Goal: Task Accomplishment & Management: Manage account settings

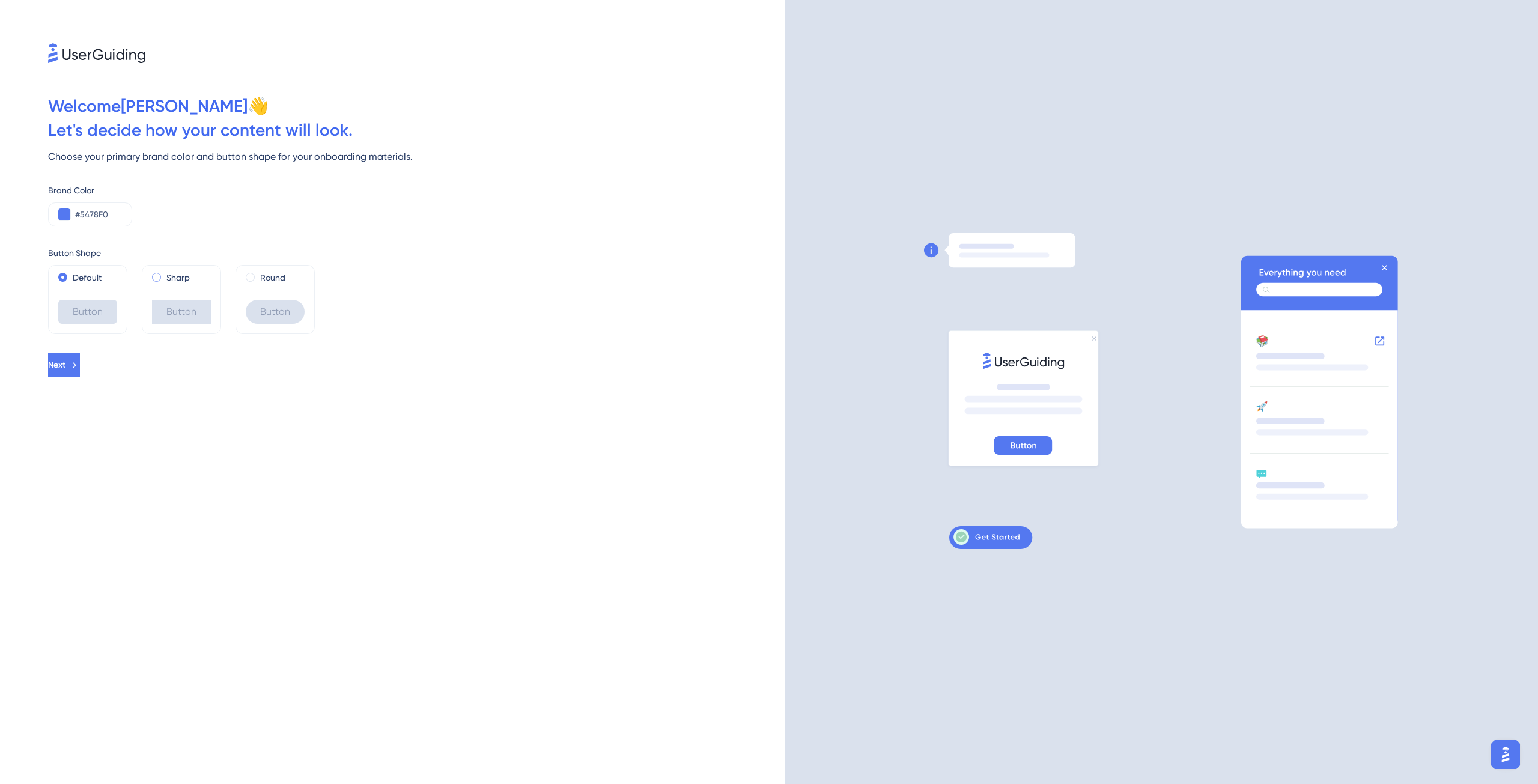
click at [160, 278] on span at bounding box center [156, 277] width 9 height 9
click at [165, 274] on input "radio" at bounding box center [165, 274] width 0 height 0
click at [266, 276] on label "Round" at bounding box center [272, 278] width 25 height 14
click at [150, 278] on div "Sharp" at bounding box center [182, 278] width 78 height 24
click at [87, 301] on div "Button" at bounding box center [88, 312] width 59 height 24
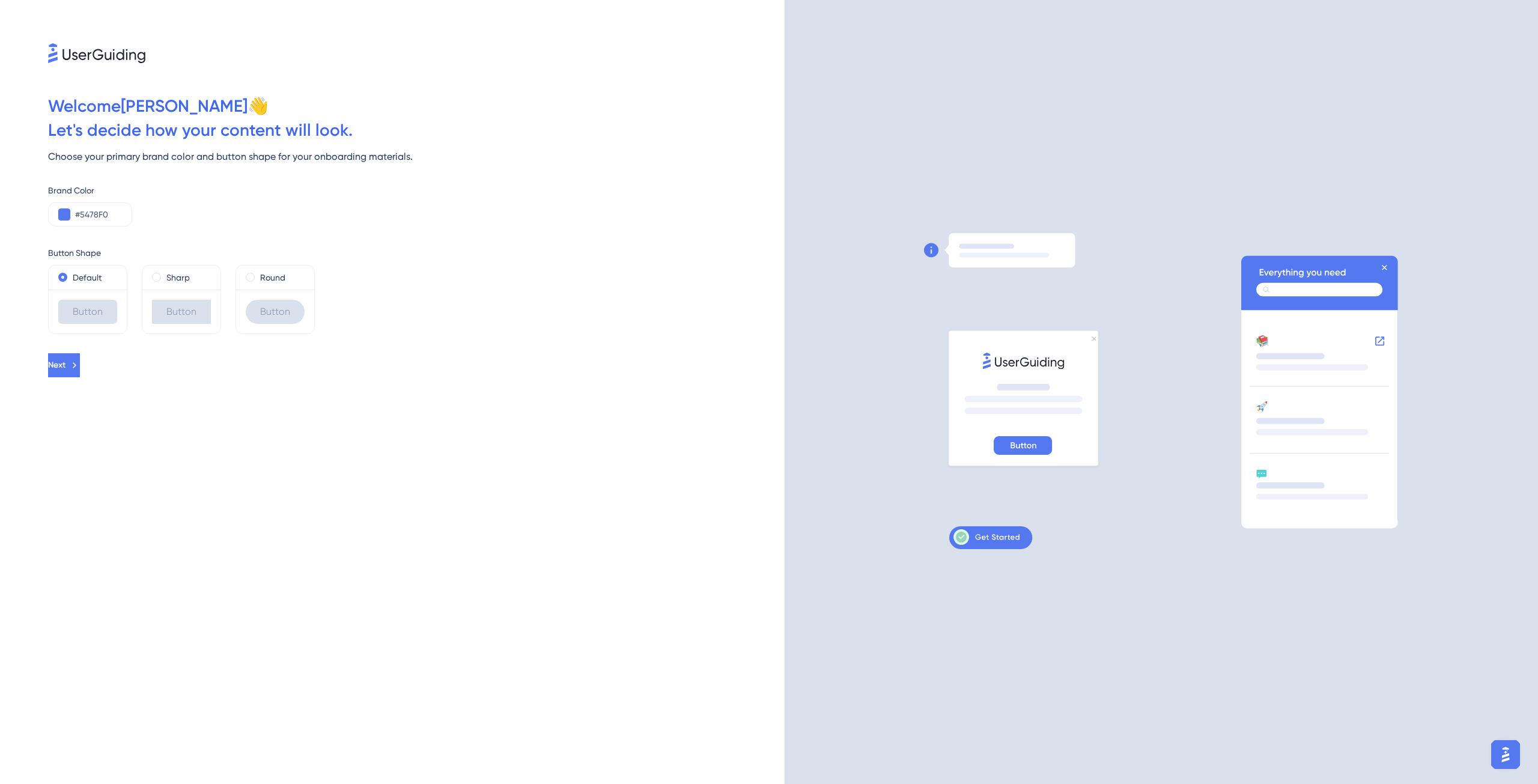
click at [1031, 439] on icon at bounding box center [1023, 445] width 58 height 19
click at [67, 370] on span "Next" at bounding box center [58, 365] width 17 height 14
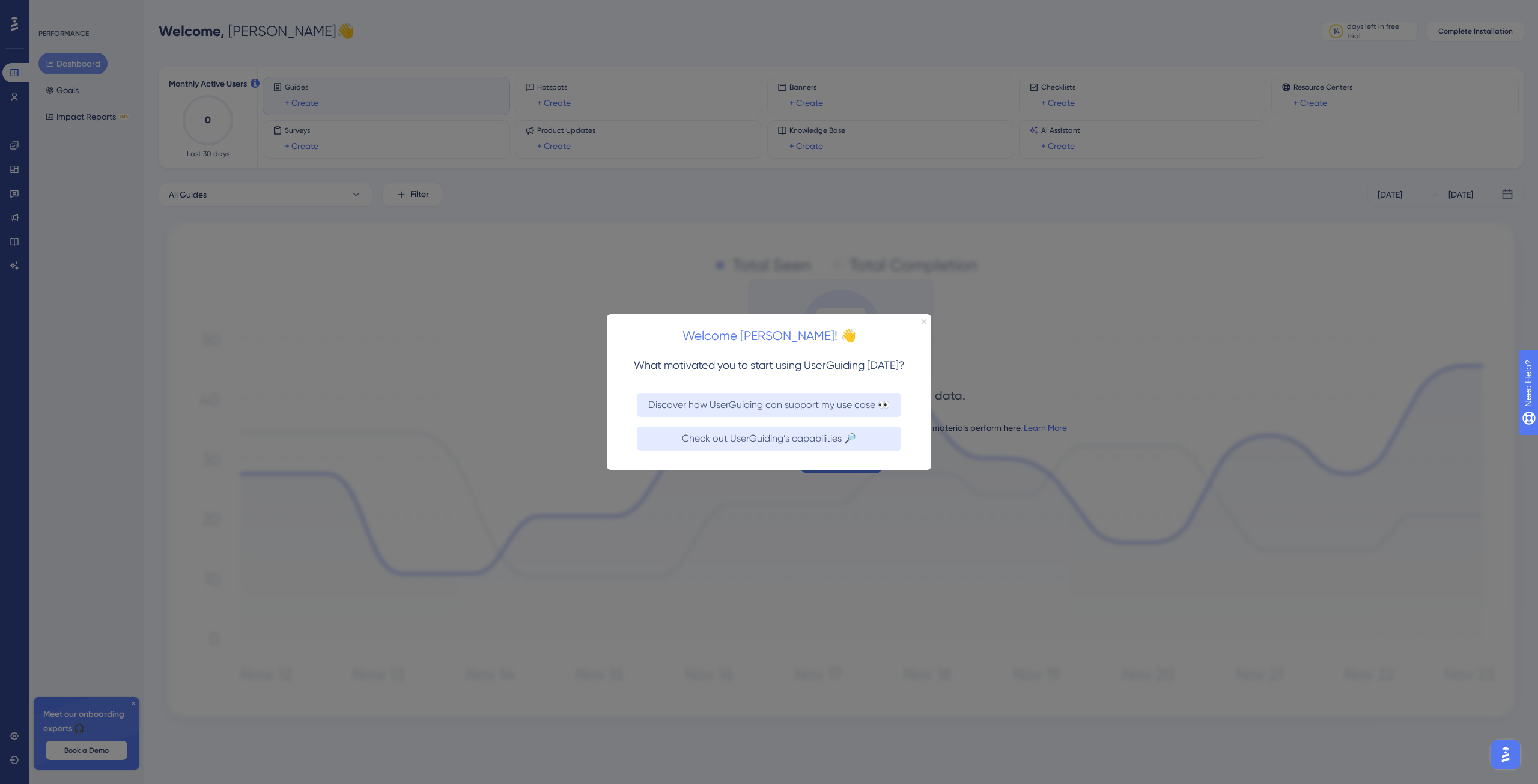
click at [926, 320] on div "Welcome [PERSON_NAME]! 👋 What motivated you to start using UserGuiding [DATE]? …" at bounding box center [769, 391] width 324 height 155
drag, startPoint x: 925, startPoint y: 320, endPoint x: 1516, endPoint y: 628, distance: 666.4
click at [925, 320] on icon "Close Preview" at bounding box center [924, 320] width 5 height 5
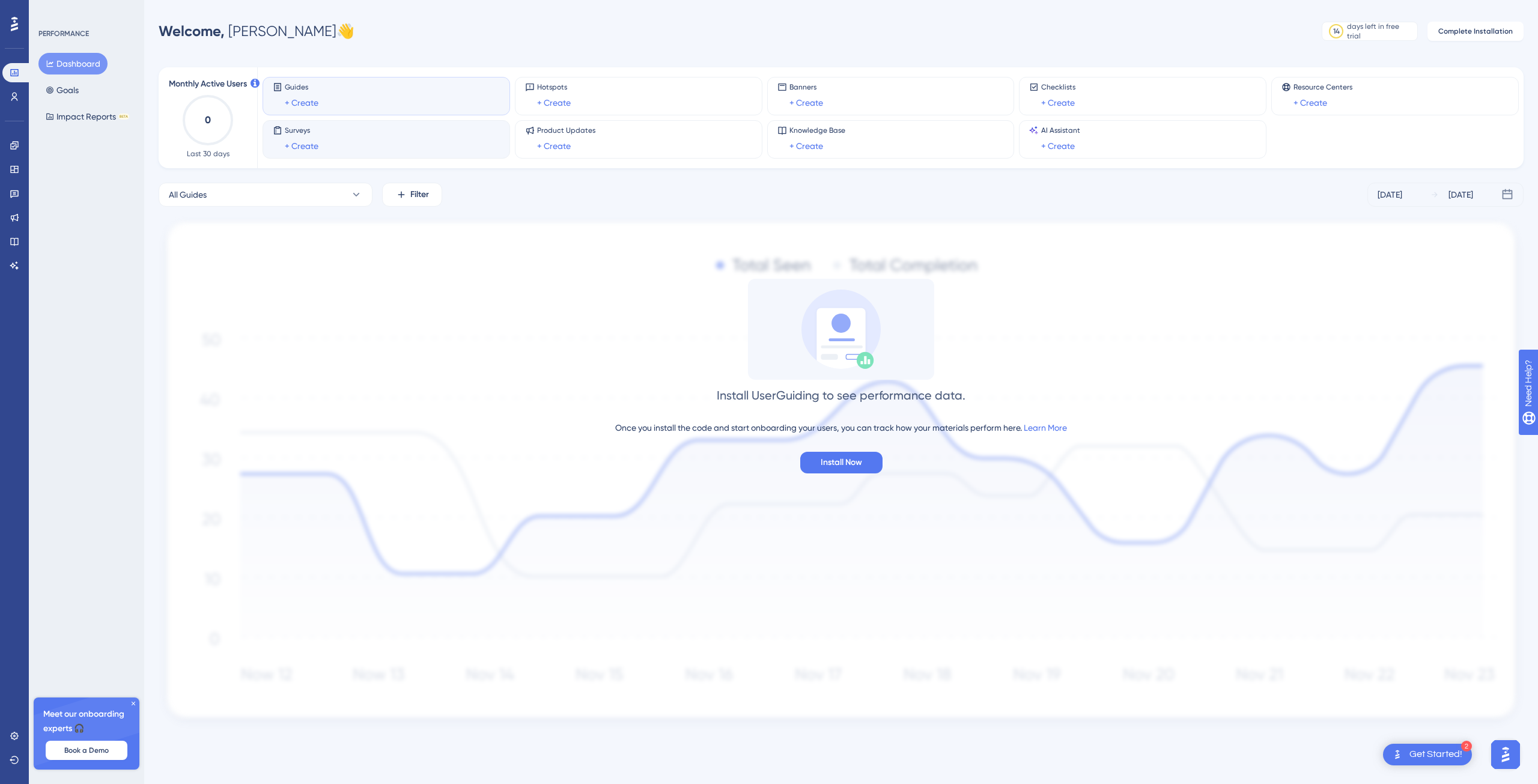
click at [367, 137] on div "Surveys + Create" at bounding box center [386, 139] width 227 height 28
click at [376, 102] on div "Guides + Create" at bounding box center [386, 96] width 227 height 28
click at [554, 100] on link "+ Create" at bounding box center [554, 103] width 33 height 14
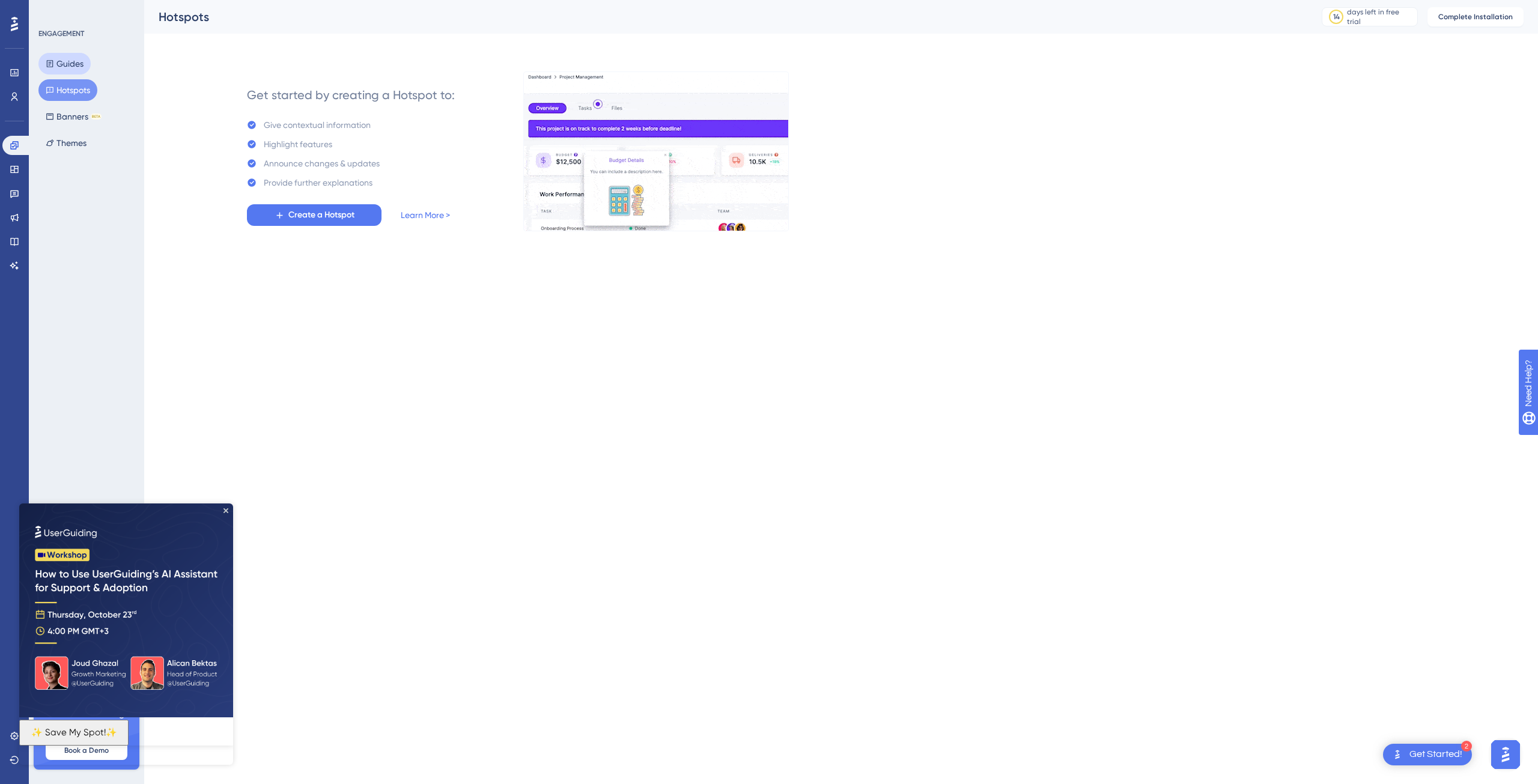
click at [64, 67] on button "Guides" at bounding box center [64, 63] width 52 height 21
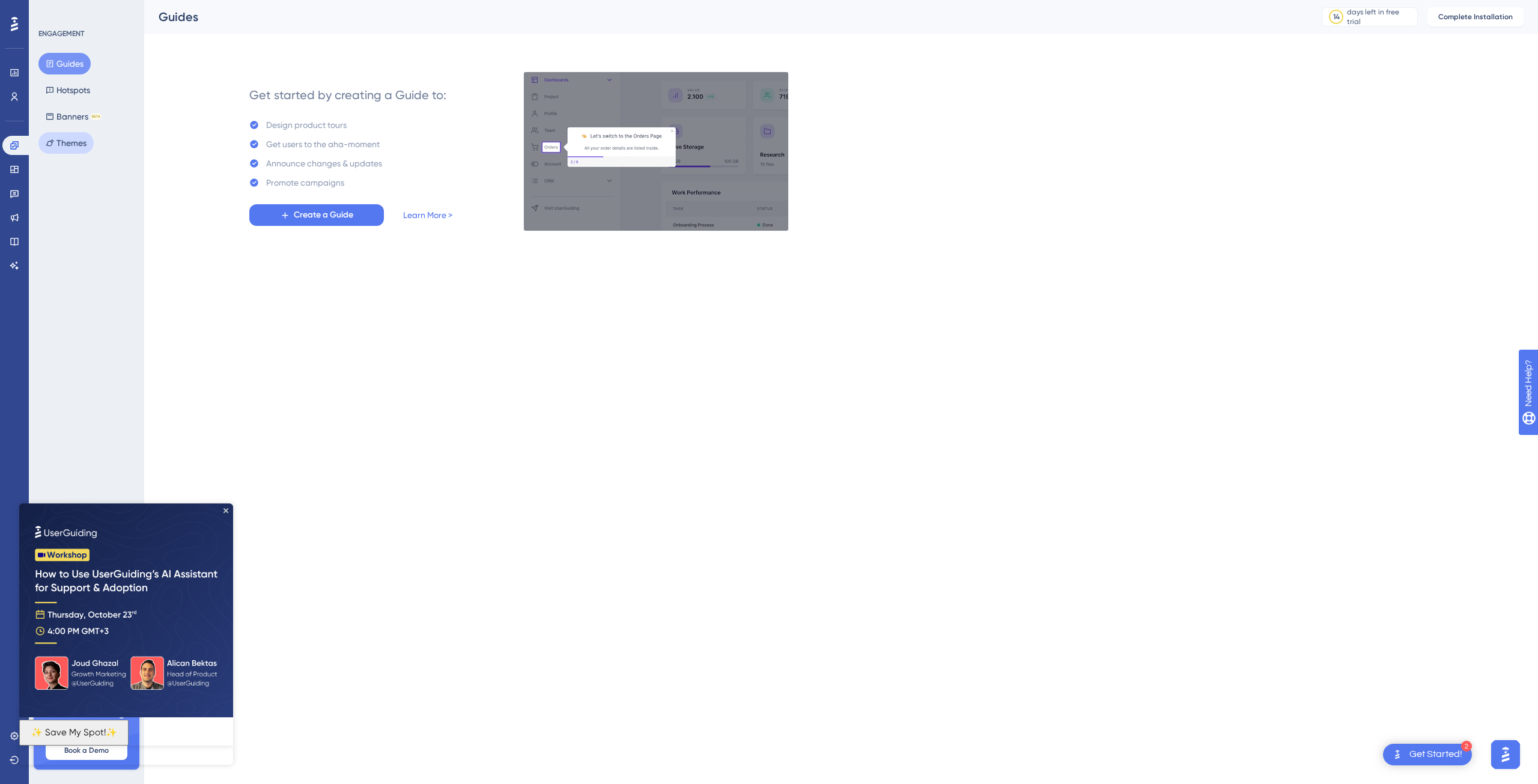
click at [66, 140] on button "Themes" at bounding box center [66, 143] width 56 height 21
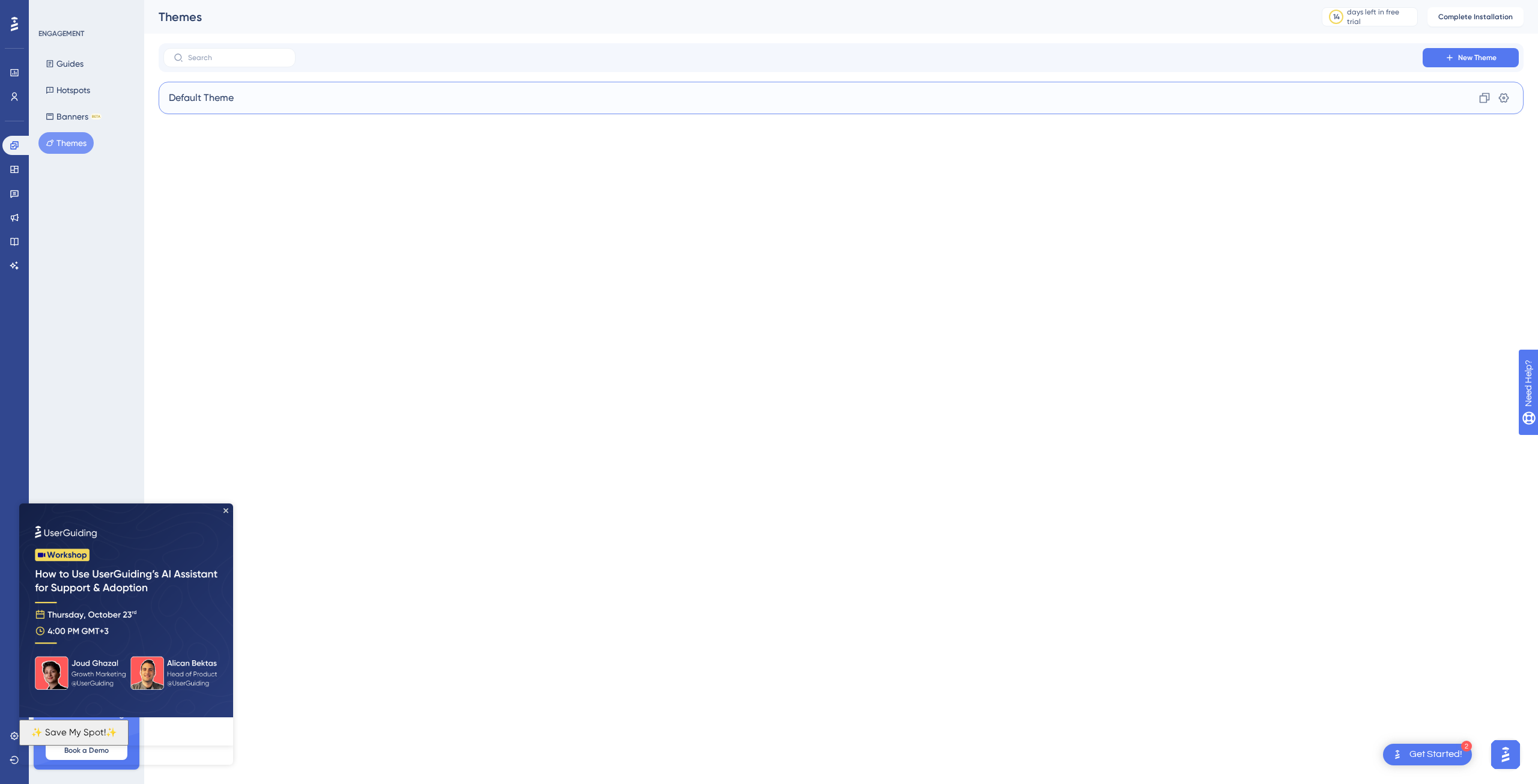
click at [221, 101] on span "Default Theme" at bounding box center [201, 98] width 65 height 14
